Goal: Find specific page/section: Find specific page/section

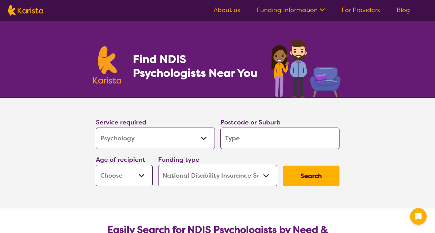
select select "Psychology"
select select "NDIS"
select select "Psychology"
select select "NDIS"
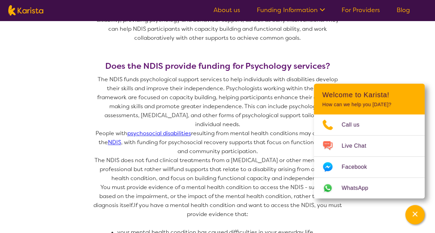
scroll to position [332, 0]
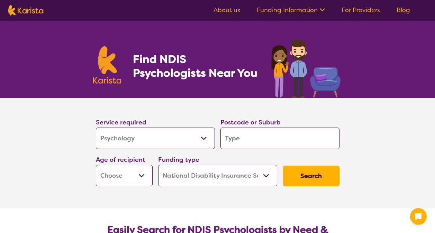
select select "Psychology"
select select "NDIS"
select select "Psychology"
select select "NDIS"
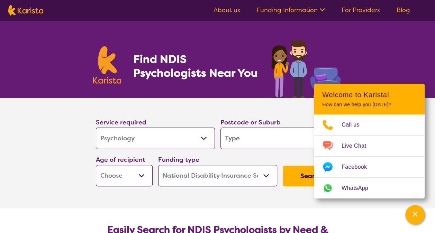
click at [412, 30] on div "Find NDIS Psychologists Near You" at bounding box center [217, 59] width 435 height 77
click at [412, 37] on div "Find NDIS Psychologists Near You" at bounding box center [217, 59] width 435 height 77
